Goal: Task Accomplishment & Management: Manage account settings

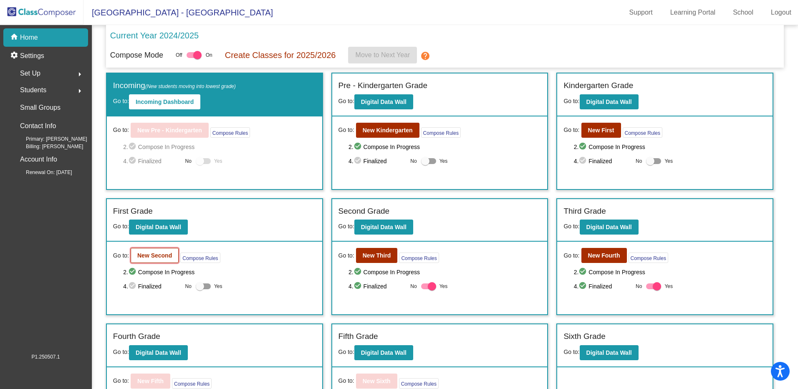
click at [149, 255] on b "New Second" at bounding box center [154, 255] width 35 height 7
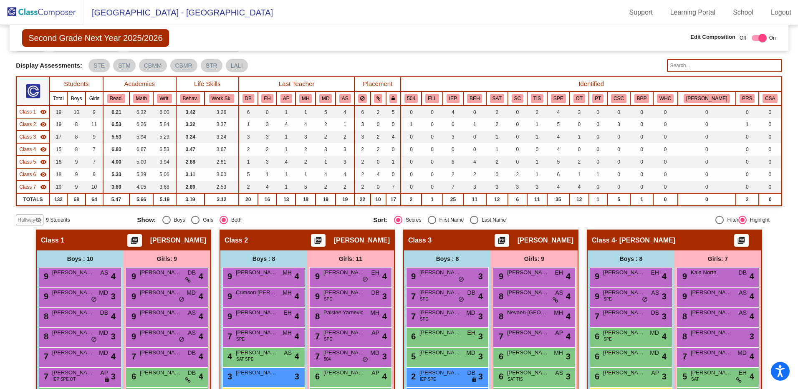
scroll to position [167, 0]
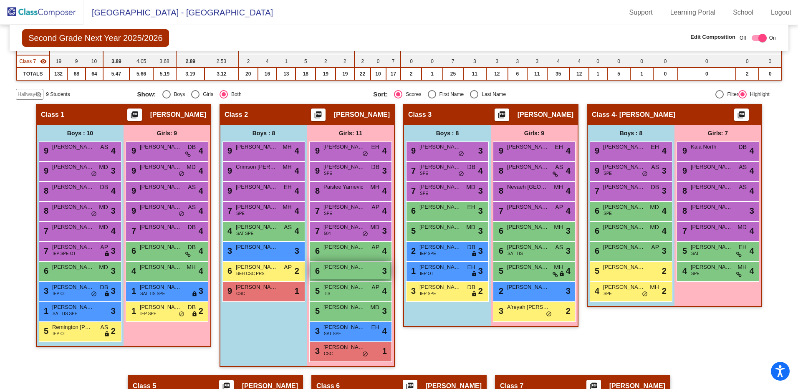
click at [335, 273] on div "6 [PERSON_NAME] lock do_not_disturb_alt 3" at bounding box center [350, 270] width 80 height 17
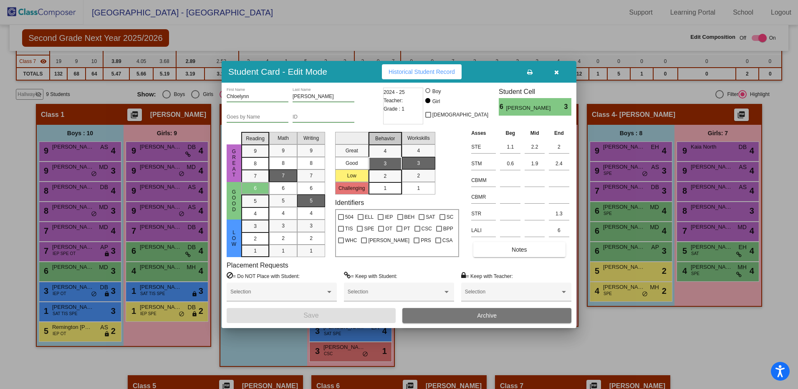
click at [389, 137] on span "Behavior" at bounding box center [385, 139] width 20 height 8
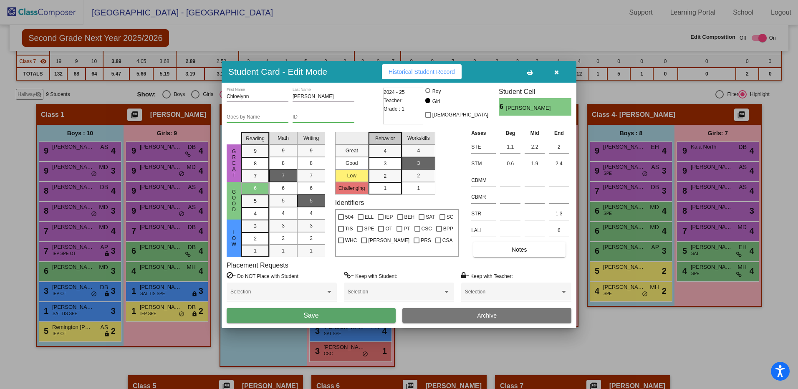
click at [388, 138] on span "Behavior" at bounding box center [385, 139] width 20 height 8
click at [524, 250] on span "Notes" at bounding box center [519, 249] width 15 height 7
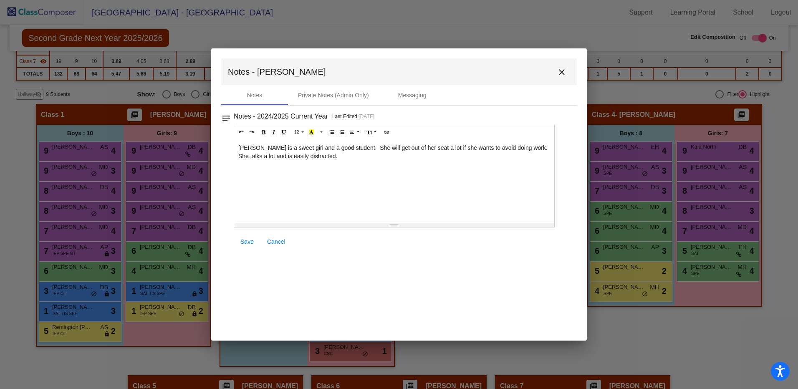
click at [623, 329] on div at bounding box center [399, 194] width 798 height 389
click at [564, 69] on mat-icon "close" at bounding box center [562, 72] width 10 height 10
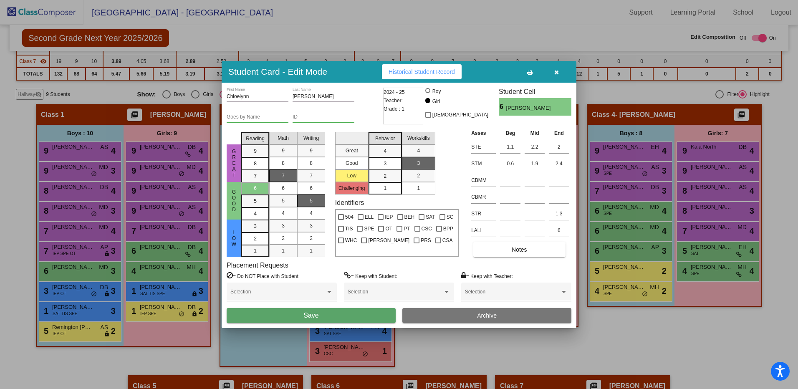
click at [555, 69] on icon "button" at bounding box center [556, 72] width 5 height 6
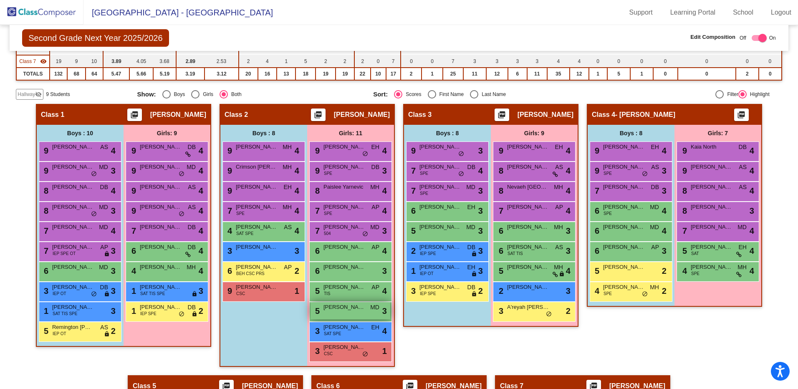
click at [326, 307] on span "[PERSON_NAME]" at bounding box center [344, 307] width 42 height 8
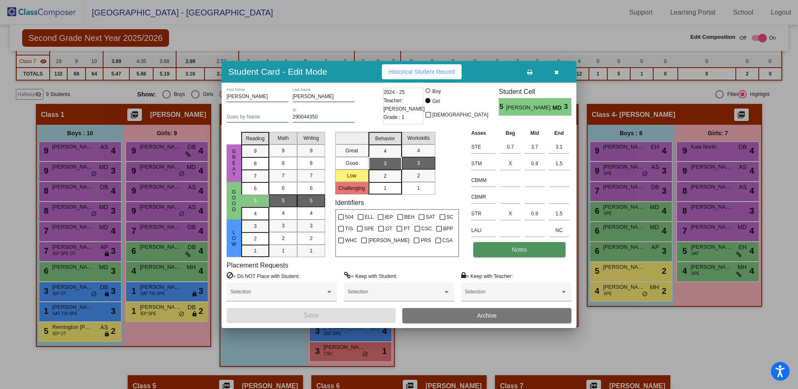
click at [500, 255] on button "Notes" at bounding box center [519, 249] width 92 height 15
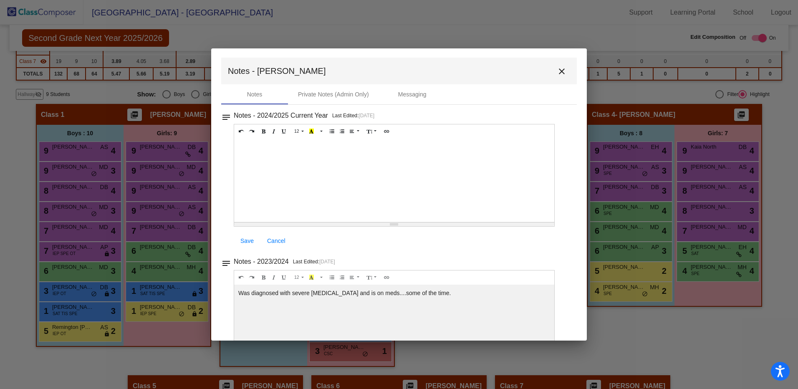
scroll to position [0, 0]
click at [557, 72] on mat-icon "close" at bounding box center [562, 72] width 10 height 10
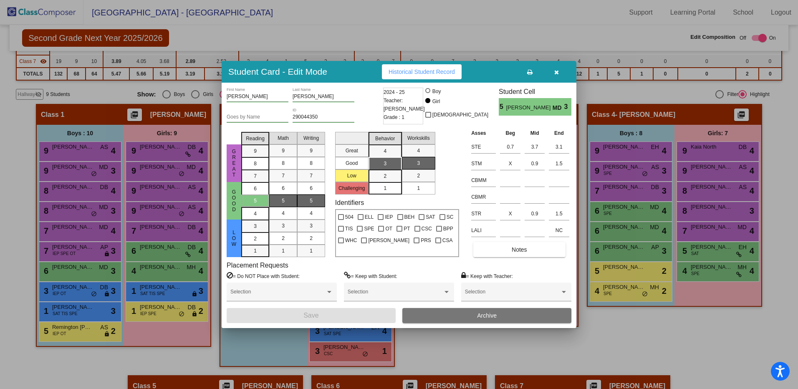
click at [559, 72] on button "button" at bounding box center [556, 71] width 27 height 15
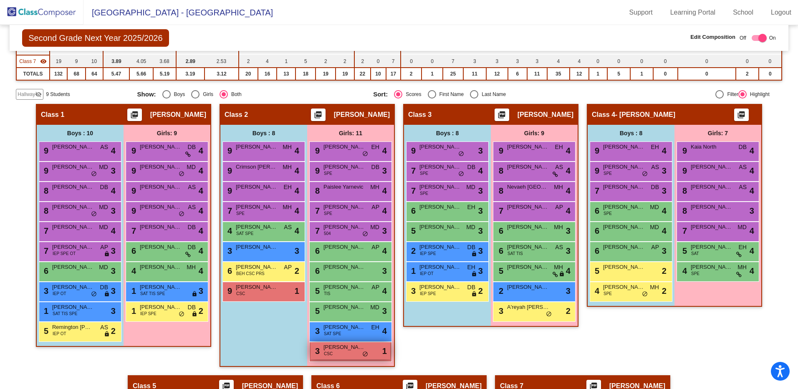
click at [331, 352] on div "3 [PERSON_NAME] CSC lock do_not_disturb_alt 1" at bounding box center [350, 350] width 80 height 17
